Goal: Task Accomplishment & Management: Use online tool/utility

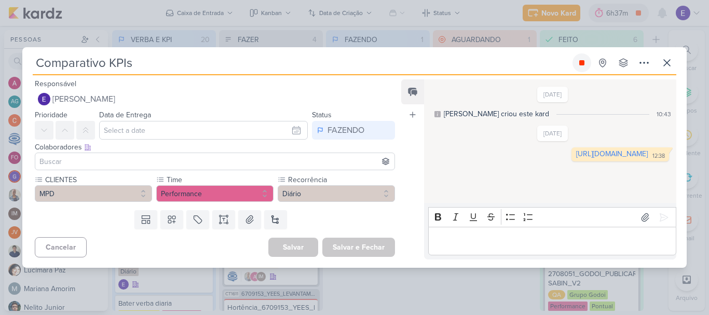
click at [582, 65] on icon at bounding box center [581, 62] width 5 height 5
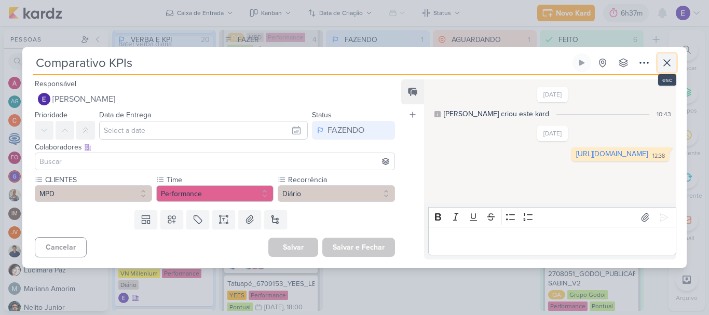
click at [670, 60] on icon at bounding box center [667, 63] width 12 height 12
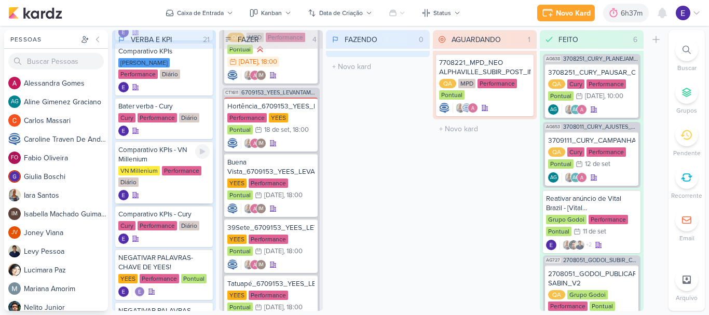
scroll to position [415, 0]
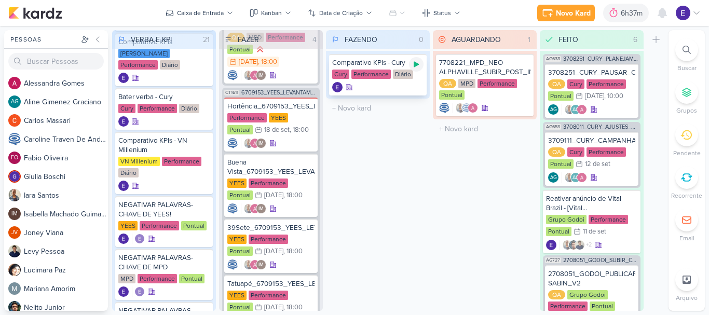
click at [423, 62] on div at bounding box center [416, 64] width 15 height 15
click at [391, 84] on div at bounding box center [377, 87] width 91 height 10
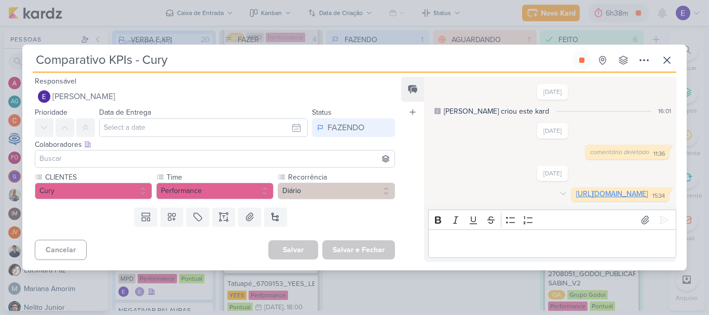
click at [576, 195] on link "[URL][DOMAIN_NAME]" at bounding box center [612, 193] width 72 height 9
click at [661, 54] on icon at bounding box center [667, 60] width 12 height 12
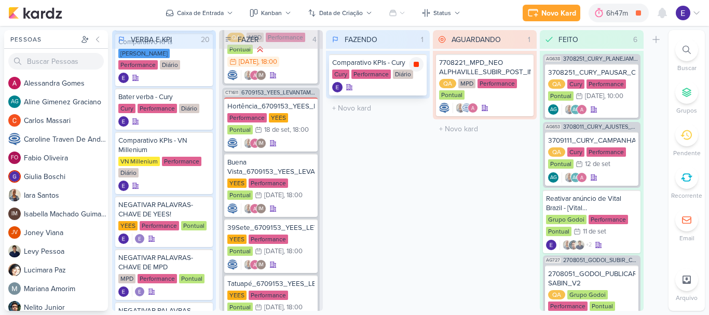
click at [421, 67] on div at bounding box center [416, 64] width 15 height 15
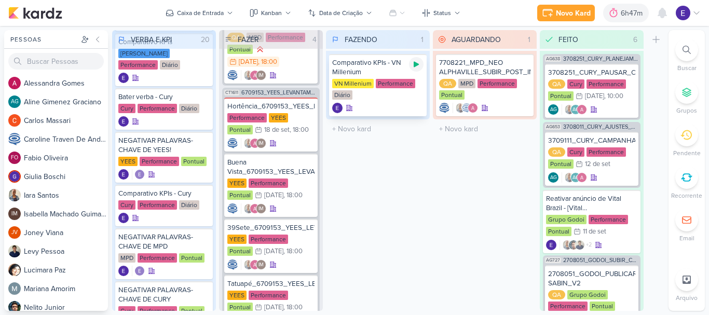
click at [418, 63] on icon at bounding box center [416, 64] width 8 height 8
click at [385, 94] on div "VN Millenium Performance Diário" at bounding box center [377, 90] width 91 height 22
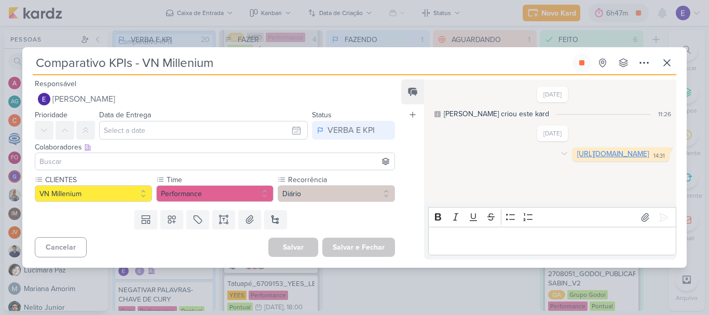
click at [577, 158] on link "[URL][DOMAIN_NAME]" at bounding box center [613, 153] width 72 height 9
click at [581, 63] on icon at bounding box center [581, 62] width 5 height 5
click at [668, 64] on icon at bounding box center [667, 63] width 6 height 6
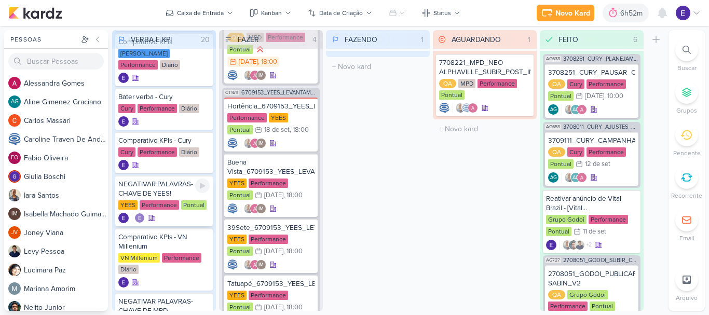
scroll to position [363, 0]
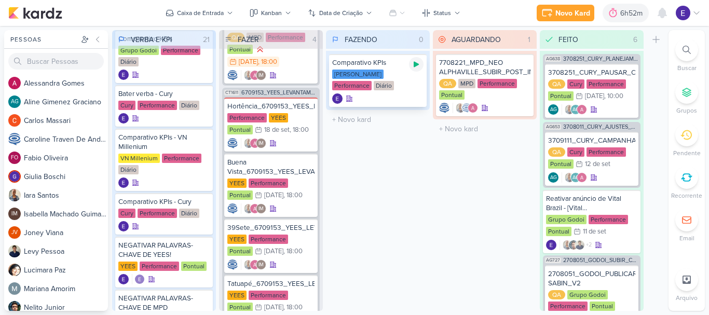
click at [417, 69] on div at bounding box center [416, 64] width 15 height 15
click at [398, 91] on div "[PERSON_NAME] Performance Diário" at bounding box center [377, 81] width 91 height 22
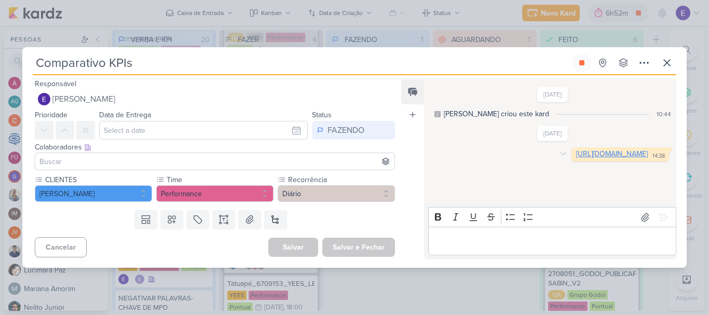
click at [576, 158] on link "[URL][DOMAIN_NAME]" at bounding box center [612, 153] width 72 height 9
click at [669, 60] on icon at bounding box center [667, 63] width 6 height 6
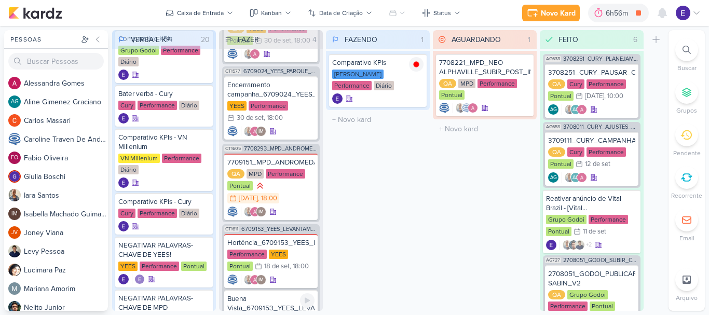
scroll to position [42, 0]
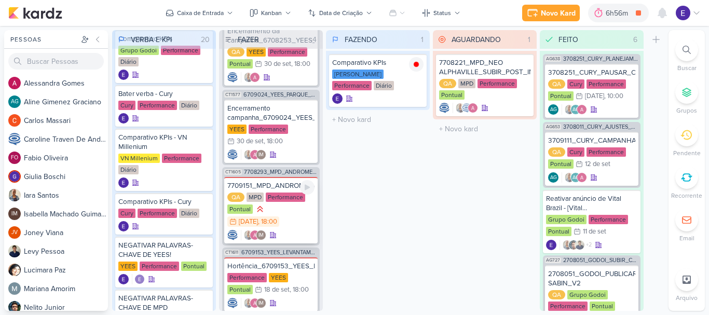
click at [304, 229] on div "7709151_MPD_ANDROMEDA_FESTIVAL_PAUSAR_CAMPANHA_PRINCIPAIS_MÉTRICAS QA MPD Perfo…" at bounding box center [270, 210] width 93 height 66
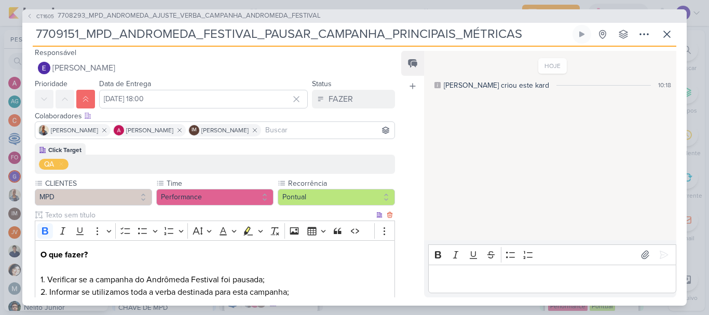
scroll to position [0, 0]
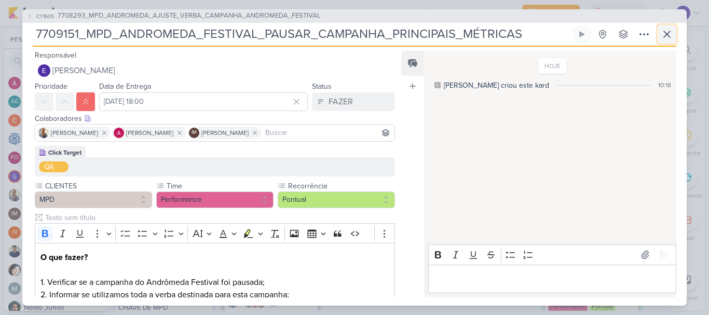
click at [666, 43] on button at bounding box center [667, 34] width 19 height 19
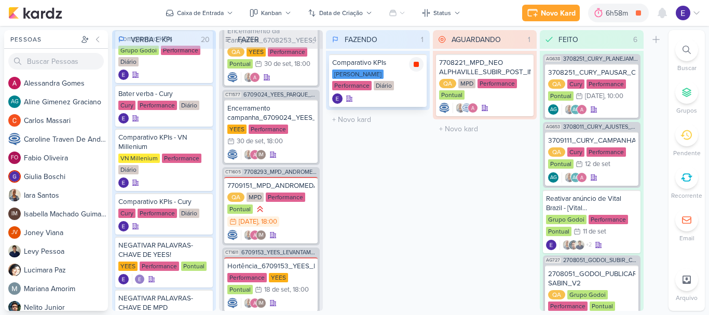
click at [419, 65] on icon at bounding box center [416, 64] width 8 height 8
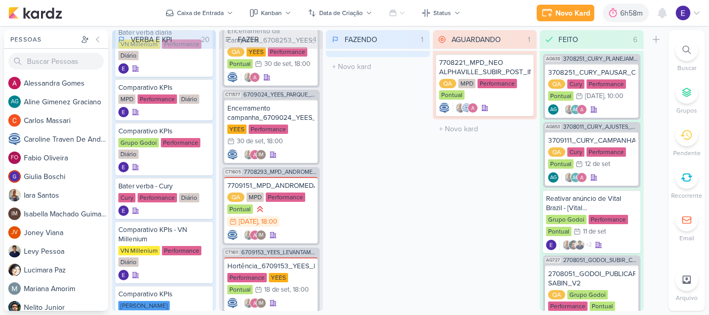
scroll to position [259, 0]
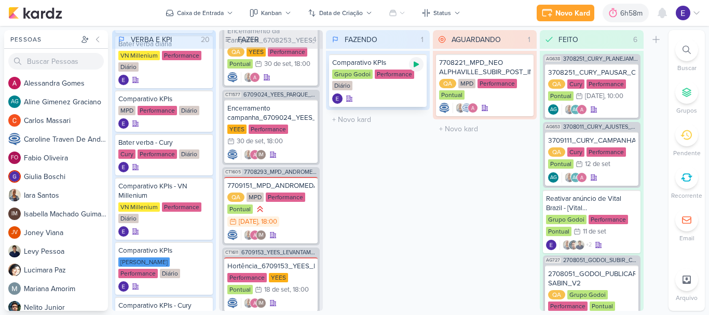
click at [419, 66] on icon at bounding box center [416, 64] width 8 height 8
click at [402, 95] on div at bounding box center [377, 98] width 91 height 10
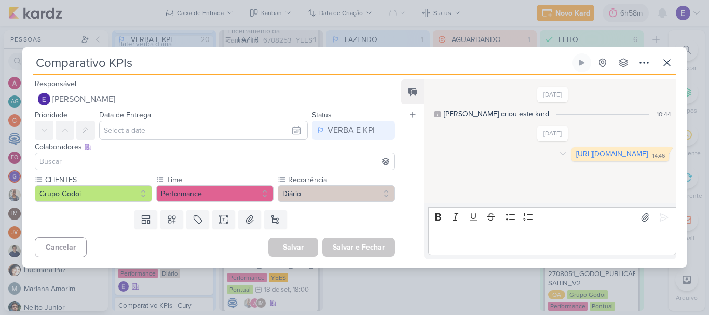
click at [576, 158] on link "[URL][DOMAIN_NAME]" at bounding box center [612, 153] width 72 height 9
click at [584, 70] on button at bounding box center [581, 62] width 19 height 19
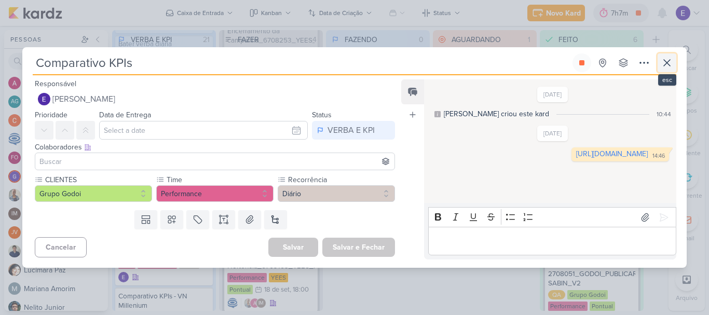
click at [664, 66] on icon at bounding box center [667, 63] width 6 height 6
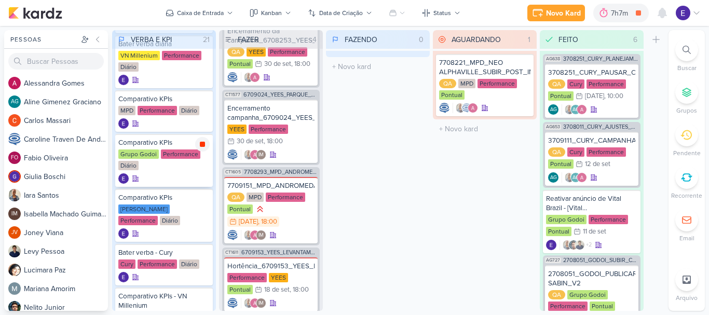
click at [203, 147] on icon at bounding box center [202, 144] width 5 height 5
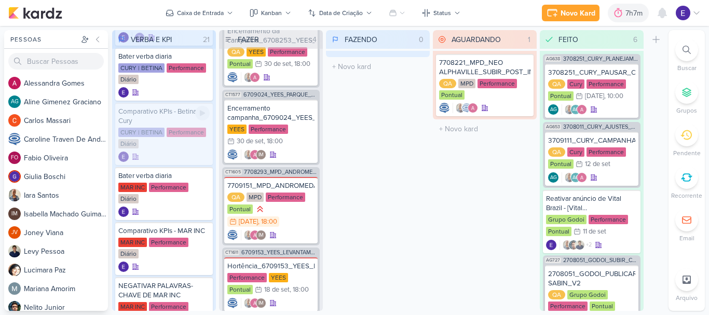
scroll to position [821, 0]
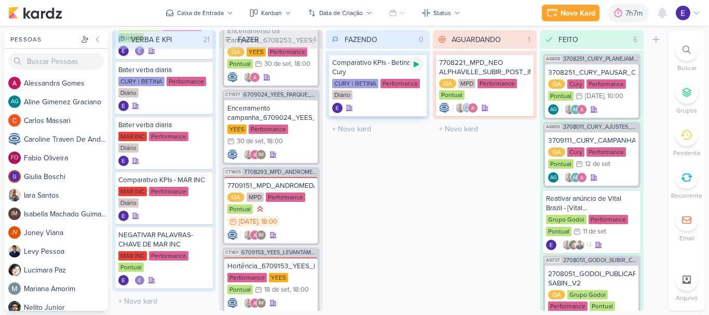
click at [420, 64] on icon at bounding box center [416, 64] width 8 height 8
click at [410, 101] on div "Comparativo KPIs - Betina Cury CURY | BETINA Performance Diário" at bounding box center [378, 85] width 98 height 62
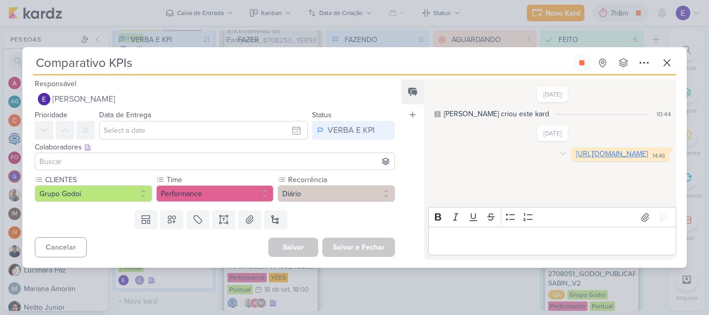
click at [576, 157] on link "[URL][DOMAIN_NAME]" at bounding box center [612, 153] width 72 height 9
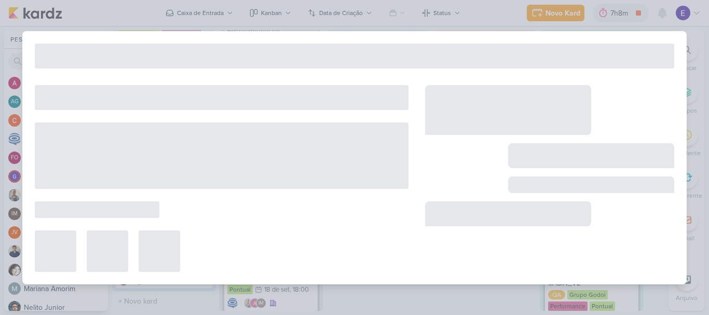
type input "Comparativo KPIs - Betina Cury"
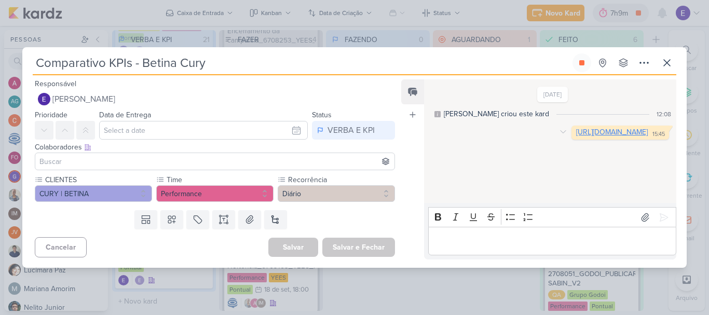
click at [576, 136] on link "[URL][DOMAIN_NAME]" at bounding box center [612, 132] width 72 height 9
click at [573, 65] on button at bounding box center [581, 62] width 19 height 19
click at [658, 70] on button at bounding box center [667, 62] width 19 height 19
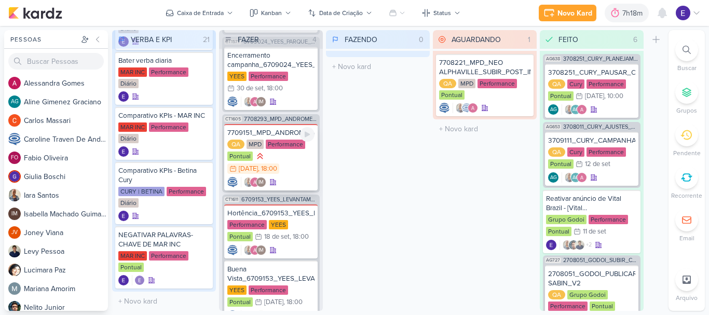
scroll to position [93, 0]
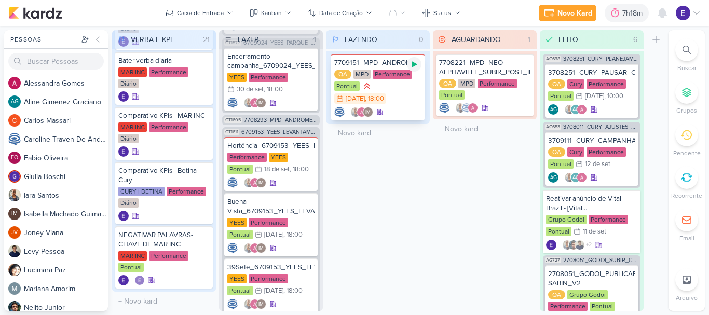
click at [410, 63] on icon at bounding box center [414, 64] width 8 height 8
click at [406, 95] on div "QA MPD Performance Pontual 15/9 [DATE] 18:00" at bounding box center [377, 87] width 87 height 35
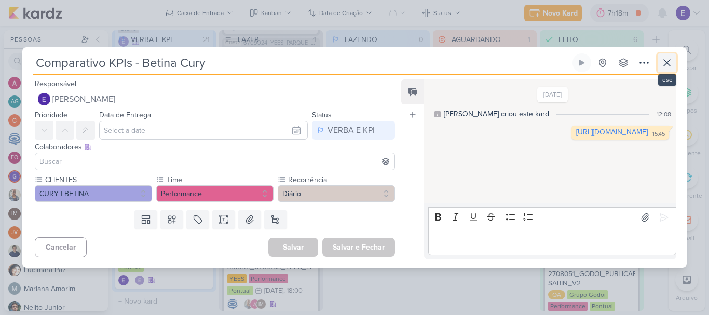
click at [662, 70] on button at bounding box center [667, 62] width 19 height 19
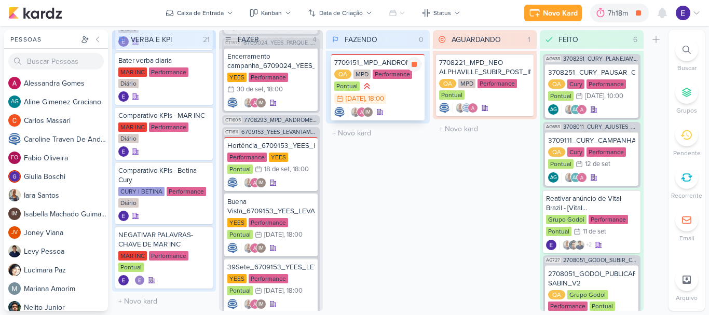
click at [409, 109] on div "IM" at bounding box center [377, 112] width 87 height 10
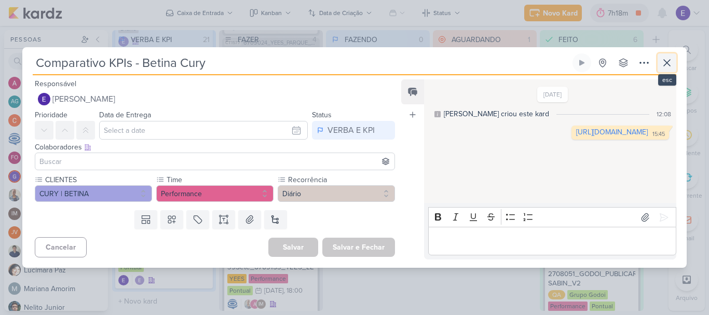
click at [672, 59] on icon at bounding box center [667, 63] width 12 height 12
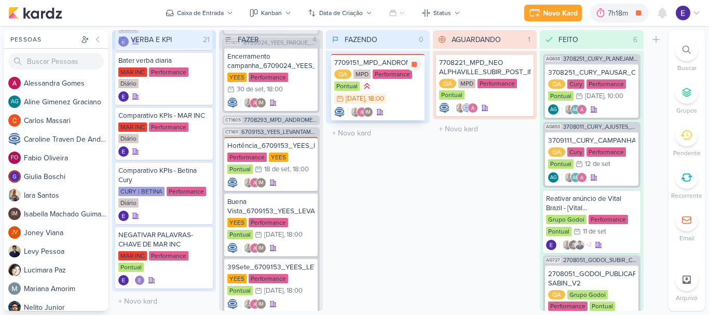
click at [386, 100] on div "15/9 [DATE] 18:00" at bounding box center [360, 98] width 52 height 10
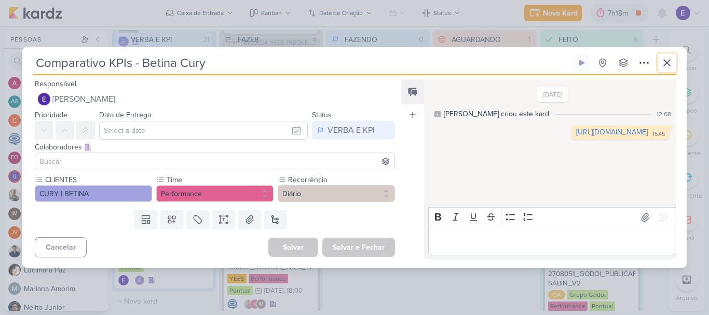
click at [674, 68] on button at bounding box center [667, 62] width 19 height 19
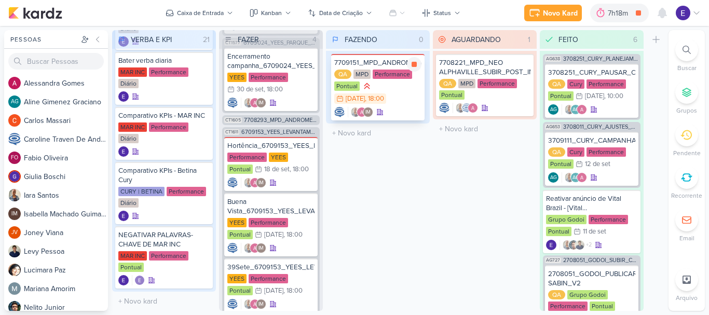
click at [409, 86] on div "QA MPD Performance Pontual 15/9 [DATE] 18:00" at bounding box center [377, 87] width 87 height 35
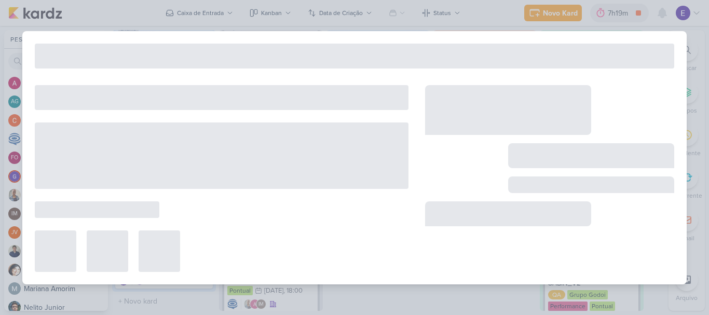
click at [584, 85] on div at bounding box center [508, 110] width 166 height 50
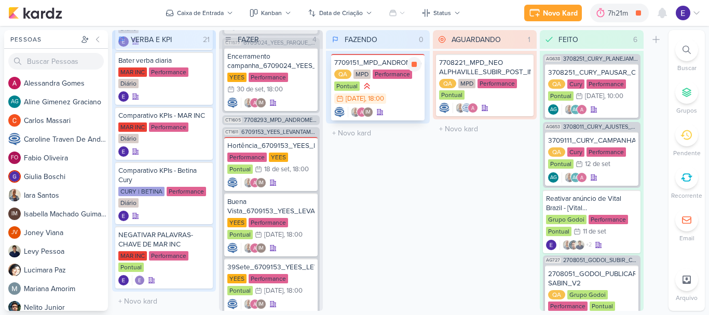
click at [400, 102] on div "QA MPD Performance Pontual 15/9 [DATE] 18:00" at bounding box center [377, 87] width 87 height 35
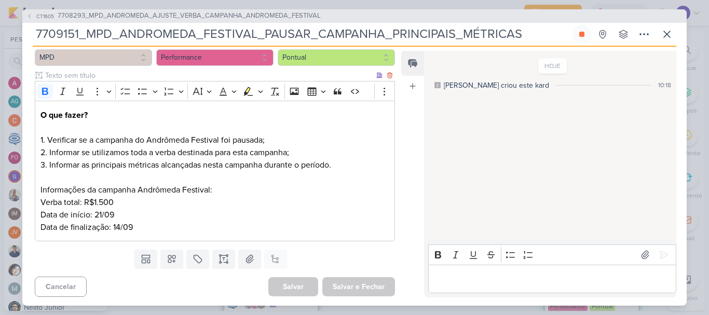
scroll to position [144, 0]
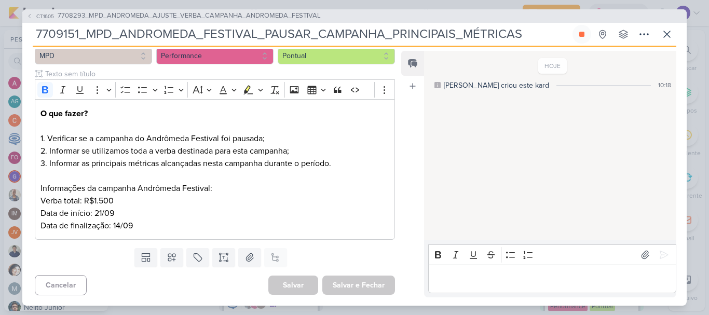
click at [465, 279] on p "Editor editing area: main" at bounding box center [551, 278] width 237 height 12
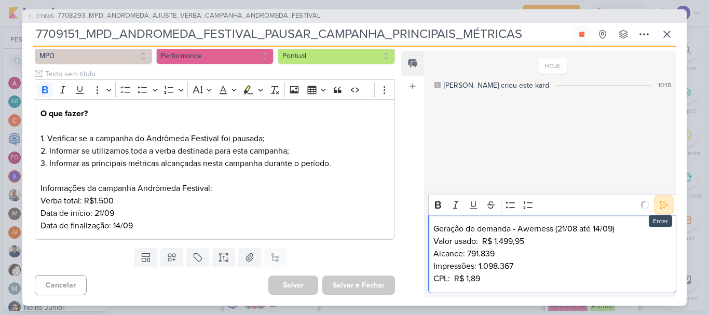
click at [662, 209] on icon at bounding box center [664, 205] width 10 height 10
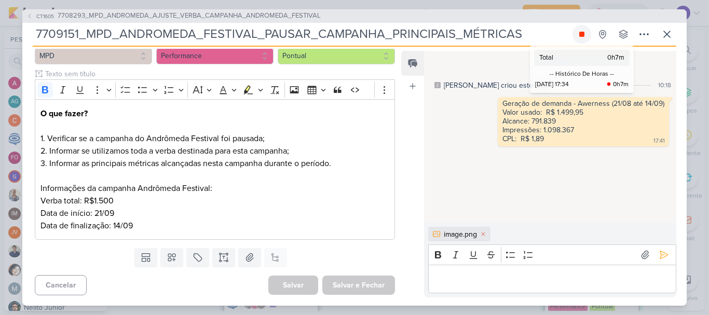
click at [581, 37] on icon at bounding box center [582, 34] width 8 height 8
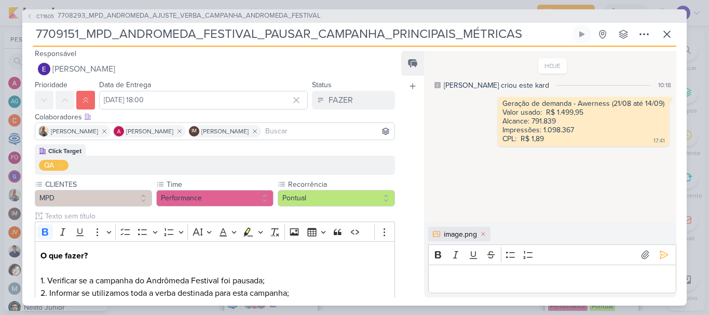
scroll to position [0, 0]
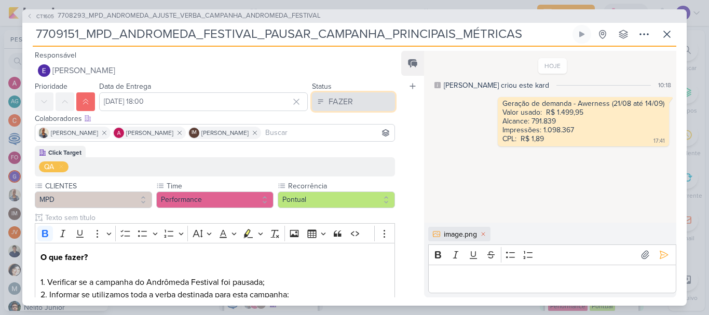
click at [330, 100] on div "FAZER" at bounding box center [340, 101] width 24 height 12
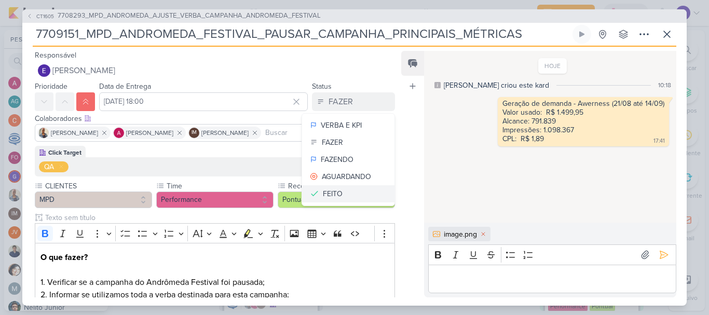
click at [338, 188] on button "FEITO" at bounding box center [348, 193] width 92 height 17
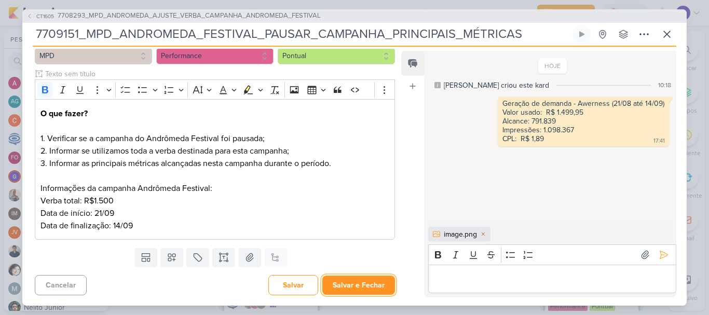
click at [362, 280] on button "Salvar e Fechar" at bounding box center [358, 285] width 73 height 19
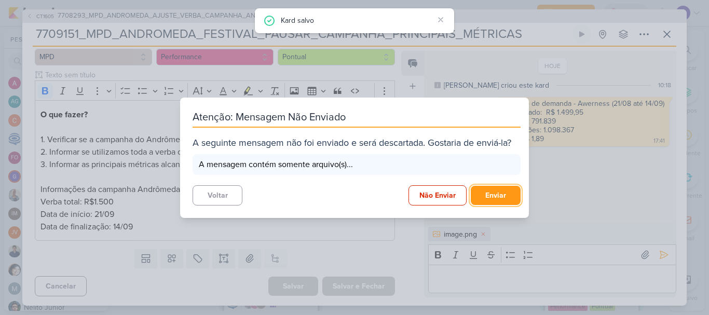
scroll to position [144, 0]
click at [498, 198] on button "Enviar" at bounding box center [496, 195] width 50 height 19
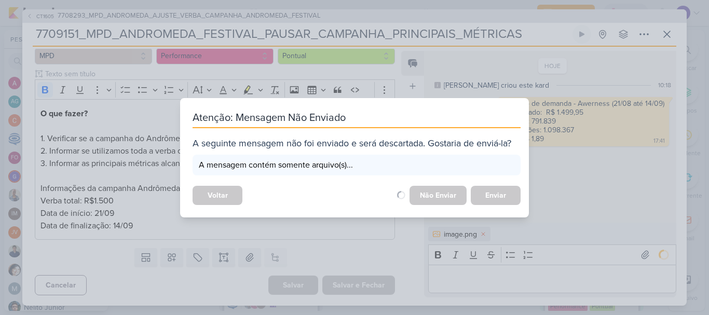
click at [560, 193] on div "Atenção: Mensagem Não Enviado A seguinte mensagem não foi enviado e será descar…" at bounding box center [354, 157] width 709 height 315
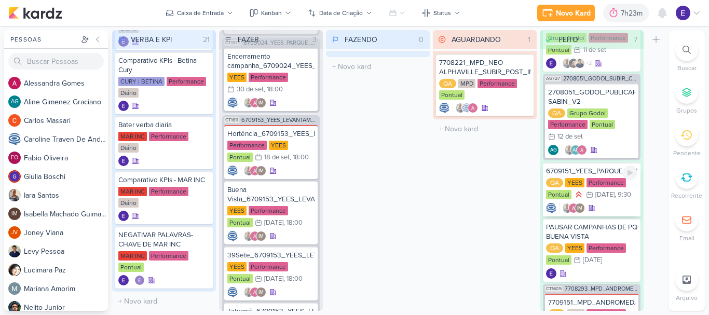
scroll to position [272, 0]
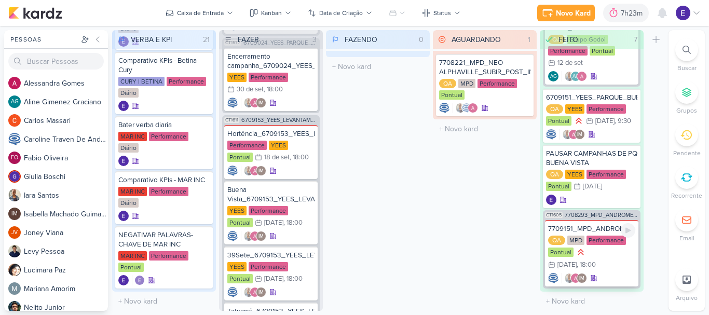
click at [621, 273] on div "IM" at bounding box center [591, 278] width 87 height 10
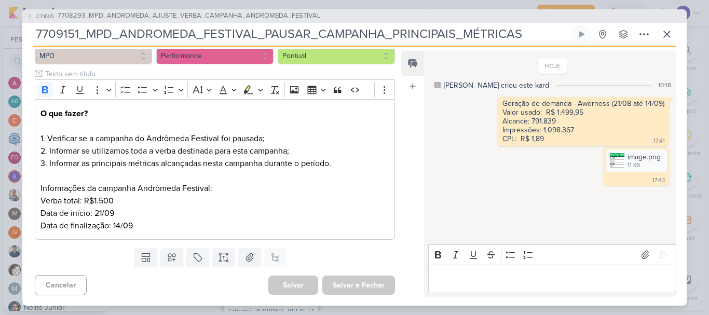
click at [678, 33] on div "CT1605 7708293_MPD_ANDROMEDA_AJUSTE_VERBA_CAMPANHA_ANDROMEDA_FESTIVAL 7709151_M…" at bounding box center [354, 157] width 664 height 296
click at [677, 34] on div "CT1605 7708293_MPD_ANDROMEDA_AJUSTE_VERBA_CAMPANHA_ANDROMEDA_FESTIVAL 7709151_M…" at bounding box center [354, 157] width 664 height 296
click at [672, 38] on icon at bounding box center [667, 34] width 12 height 12
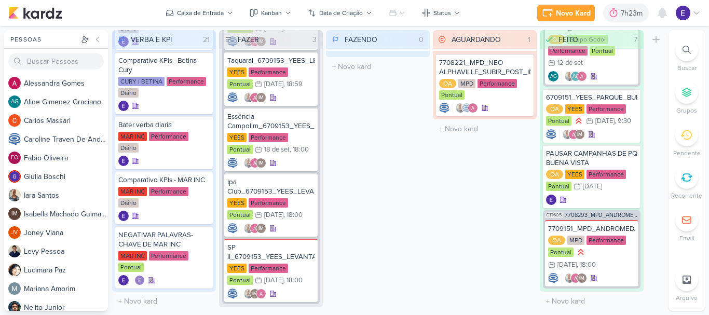
scroll to position [532, 0]
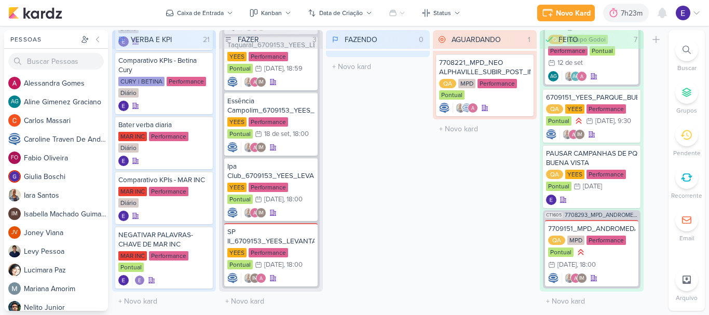
click at [361, 128] on div "FAZENDO 0 Mover Para Esquerda Mover Para Direita [GEOGRAPHIC_DATA] O título do …" at bounding box center [378, 170] width 104 height 281
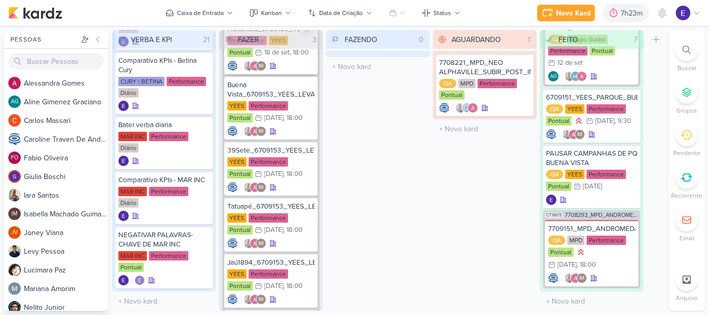
scroll to position [117, 0]
